Goal: Information Seeking & Learning: Find specific fact

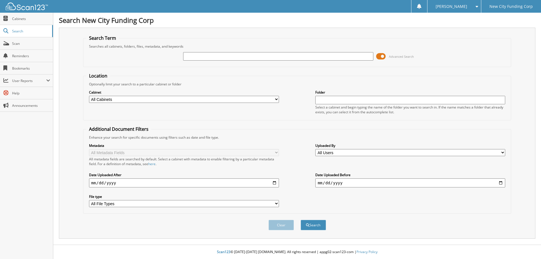
click at [220, 58] on input "text" at bounding box center [278, 56] width 190 height 8
type input "339698"
click at [300, 220] on button "Search" at bounding box center [312, 225] width 25 height 10
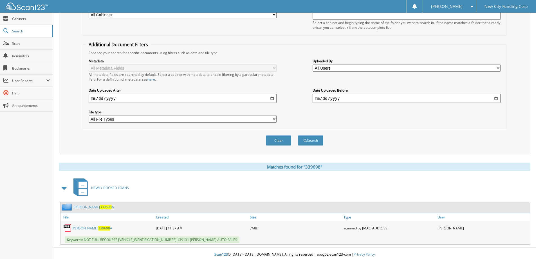
scroll to position [87, 0]
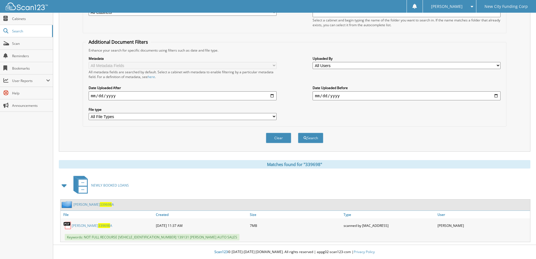
click at [108, 226] on link "KEYONNA ELLINGTONTON 339698 A" at bounding box center [92, 225] width 41 height 5
